Goal: Transaction & Acquisition: Book appointment/travel/reservation

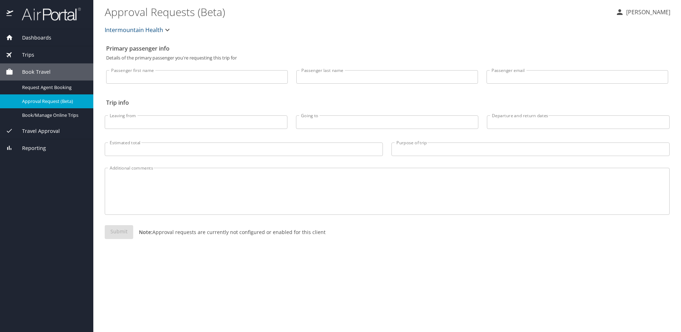
click at [36, 53] on div "Trips" at bounding box center [47, 55] width 82 height 8
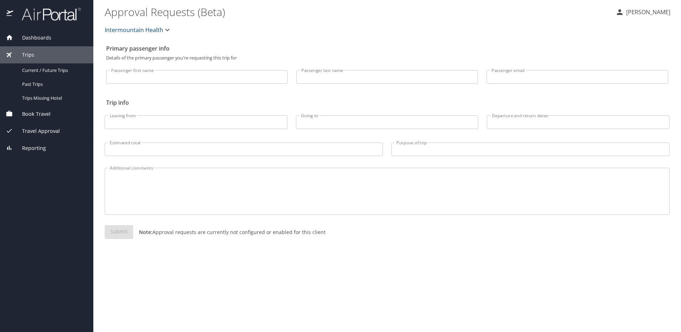
click at [26, 115] on span "Book Travel" at bounding box center [31, 114] width 37 height 8
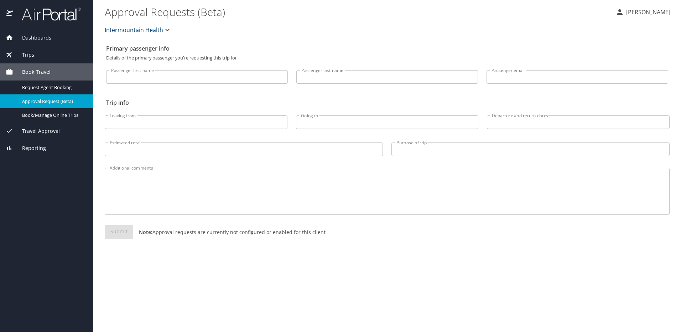
click at [169, 29] on icon "button" at bounding box center [167, 30] width 9 height 9
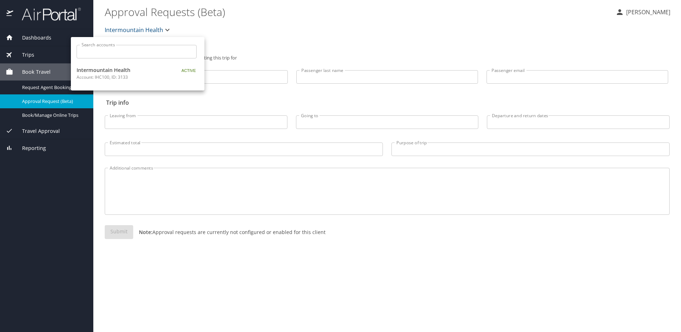
click at [169, 29] on div at bounding box center [340, 166] width 681 height 332
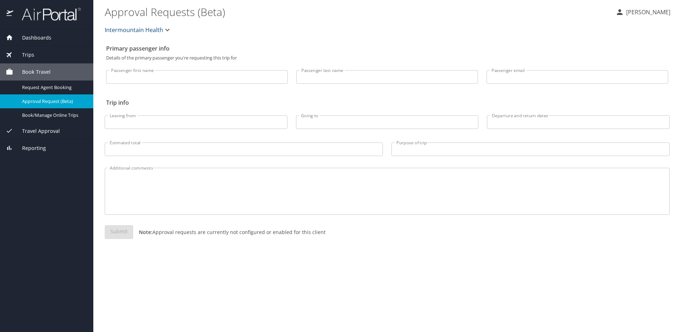
click at [40, 34] on span "Dashboards" at bounding box center [32, 38] width 38 height 8
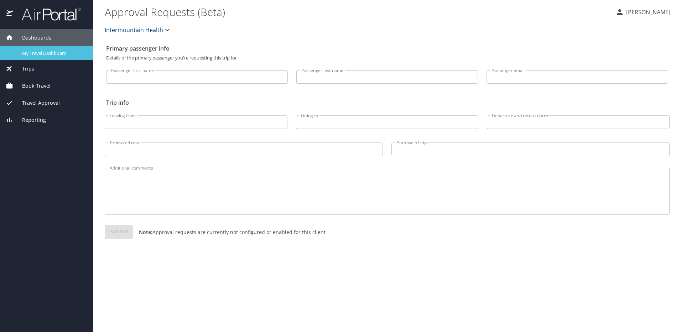
click at [44, 50] on span "My Travel Dashboard" at bounding box center [53, 53] width 63 height 7
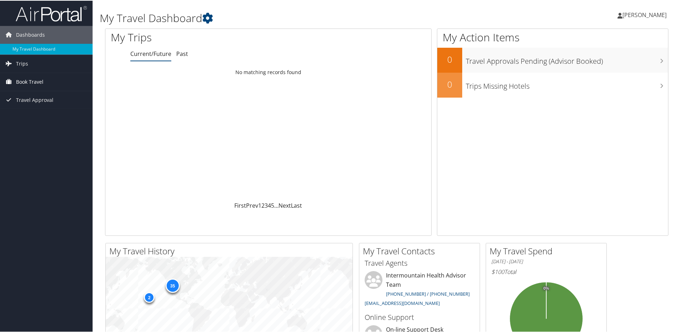
click at [33, 81] on span "Book Travel" at bounding box center [29, 81] width 27 height 18
click at [36, 117] on link "Book/Manage Online Trips" at bounding box center [46, 116] width 93 height 11
click at [41, 79] on span "Book Travel" at bounding box center [29, 81] width 27 height 18
click at [61, 114] on link "Book/Manage Online Trips" at bounding box center [46, 116] width 93 height 11
